Goal: Task Accomplishment & Management: Use online tool/utility

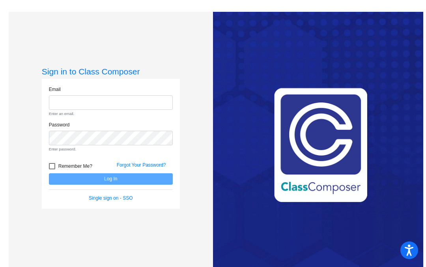
click at [126, 120] on form "Email Enter an email. Password Enter password. Remember Me? Forgot Your Passwor…" at bounding box center [111, 144] width 124 height 116
type input "[EMAIL_ADDRESS][DOMAIN_NAME]"
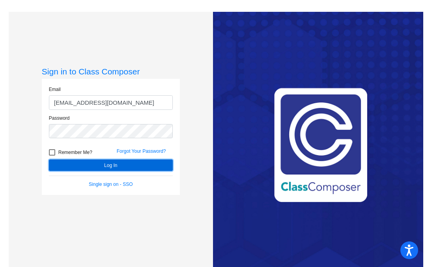
click at [103, 169] on button "Log In" at bounding box center [111, 165] width 124 height 11
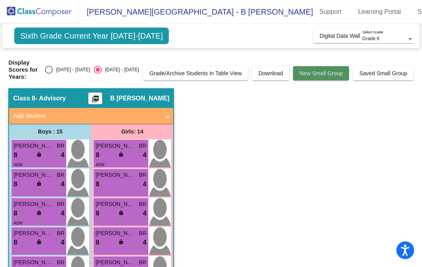
click at [323, 70] on span "New Small Group" at bounding box center [320, 73] width 43 height 6
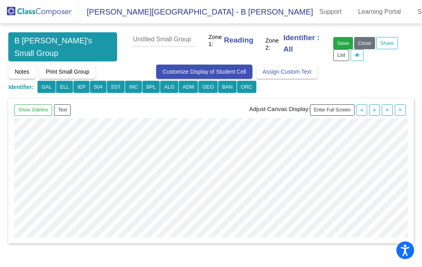
click at [135, 40] on input "text" at bounding box center [164, 39] width 63 height 15
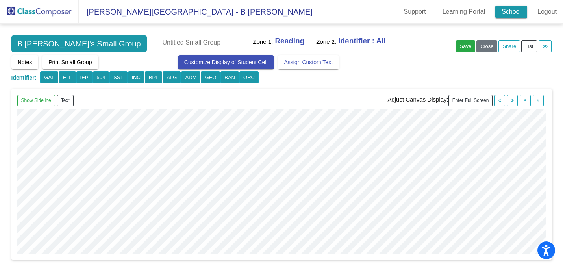
click at [425, 10] on link "School" at bounding box center [512, 12] width 32 height 13
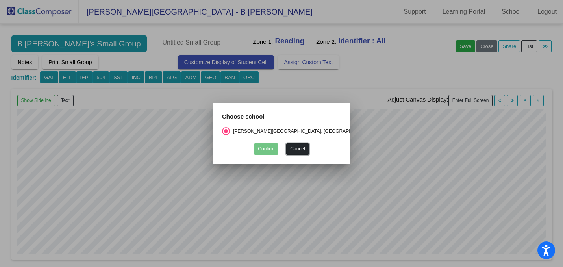
click at [295, 148] on button "Cancel" at bounding box center [297, 148] width 22 height 11
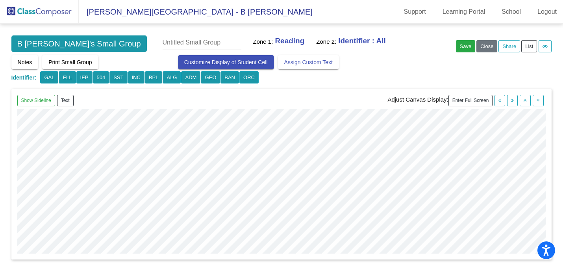
click at [89, 44] on span "B [PERSON_NAME]'s Small Group" at bounding box center [79, 43] width 136 height 17
click at [127, 61] on div "Notes Print Small Group Customize Display of Student Cell Assign Custom Text Gr…" at bounding box center [281, 69] width 541 height 29
